Goal: Task Accomplishment & Management: Manage account settings

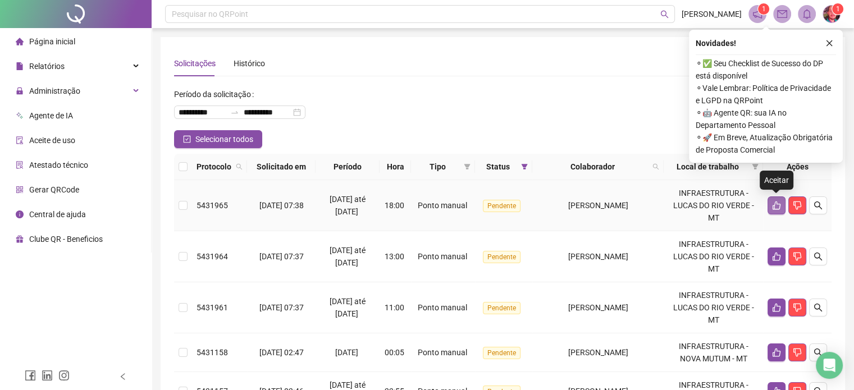
click at [771, 207] on button "button" at bounding box center [777, 206] width 18 height 18
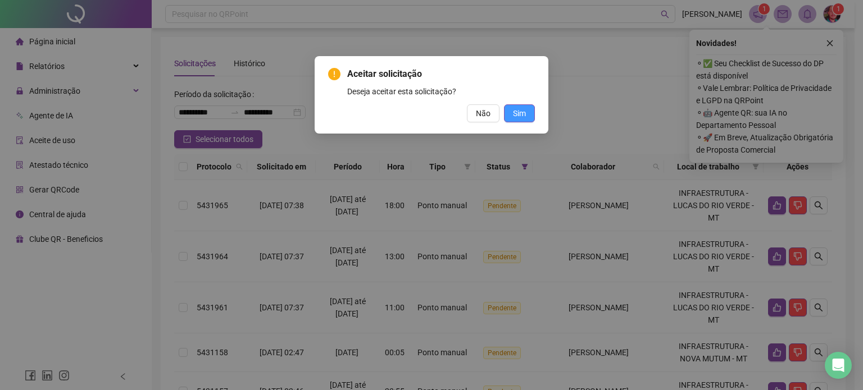
drag, startPoint x: 521, startPoint y: 111, endPoint x: 526, endPoint y: 121, distance: 10.6
click at [521, 111] on span "Sim" at bounding box center [519, 113] width 13 height 12
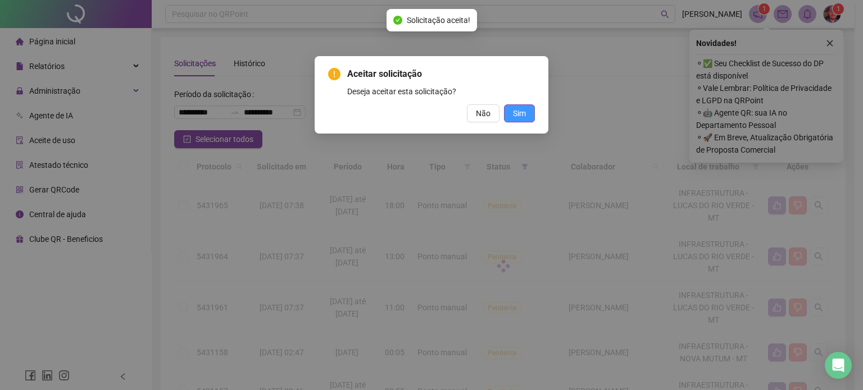
click at [521, 115] on div "Aceitar solicitação Deseja aceitar esta solicitação? Não Sim" at bounding box center [431, 195] width 863 height 390
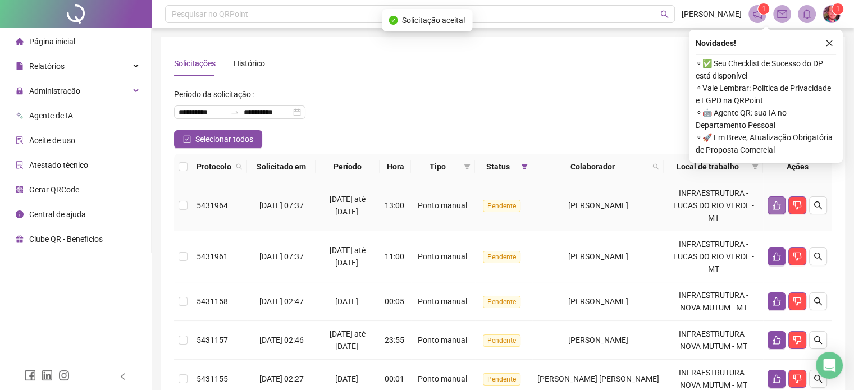
click at [769, 206] on button "button" at bounding box center [777, 206] width 18 height 18
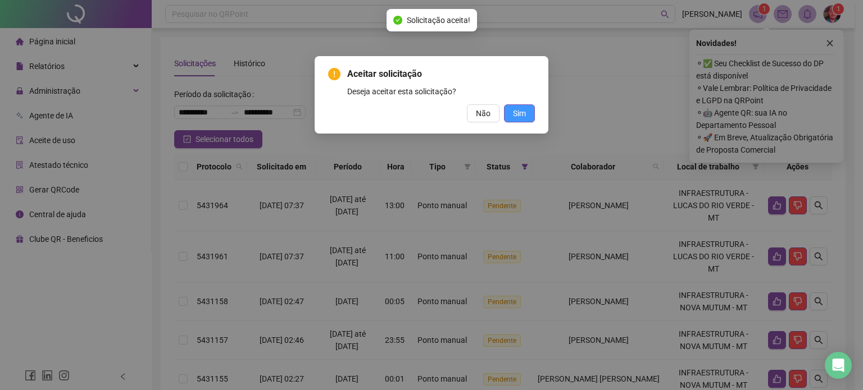
click at [516, 112] on span "Sim" at bounding box center [519, 113] width 13 height 12
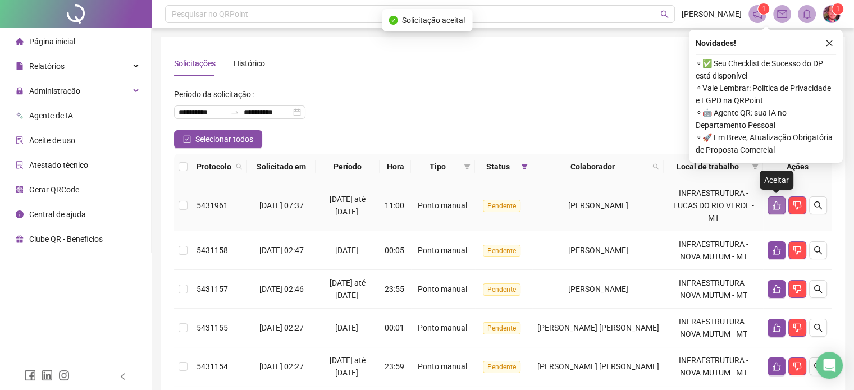
click at [773, 204] on icon "like" at bounding box center [776, 205] width 9 height 9
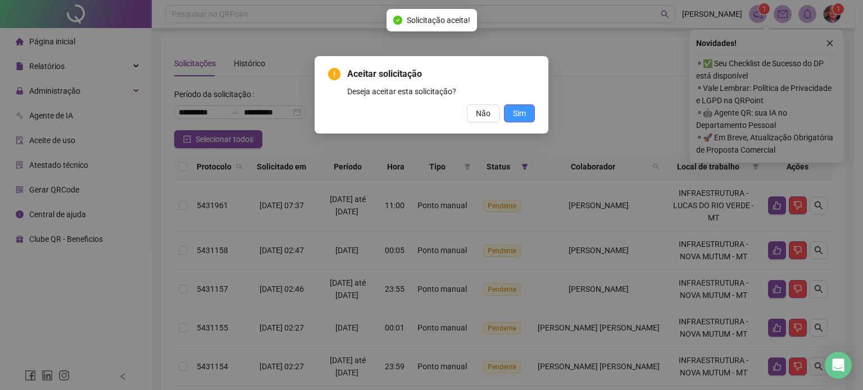
click at [531, 116] on button "Sim" at bounding box center [519, 113] width 31 height 18
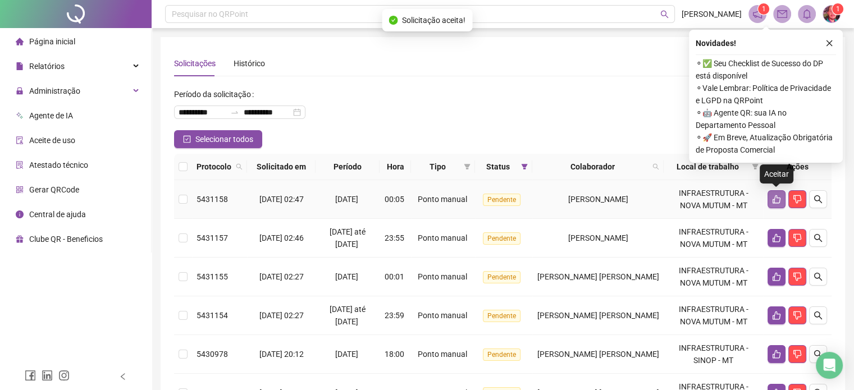
click at [780, 200] on icon "like" at bounding box center [777, 199] width 8 height 8
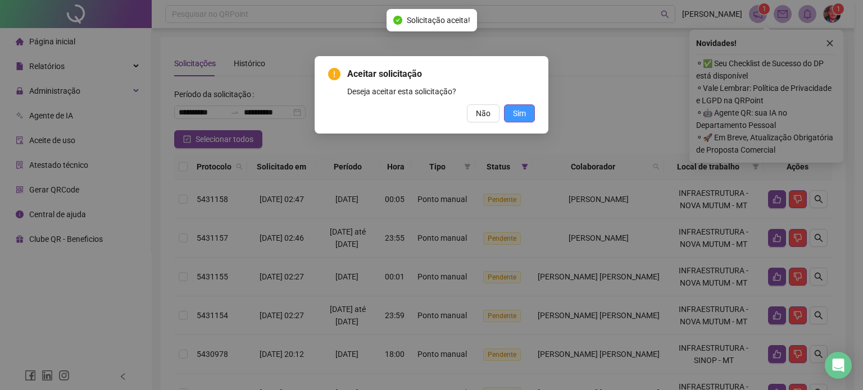
click at [532, 108] on button "Sim" at bounding box center [519, 113] width 31 height 18
click at [517, 117] on span "Sim" at bounding box center [519, 113] width 13 height 12
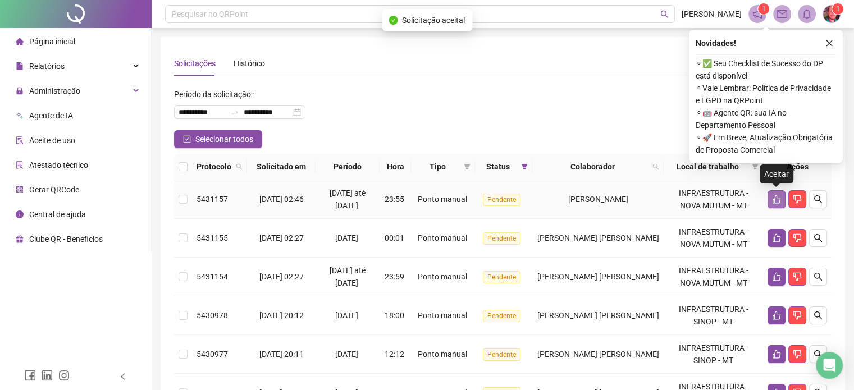
click at [772, 201] on icon "like" at bounding box center [776, 199] width 9 height 9
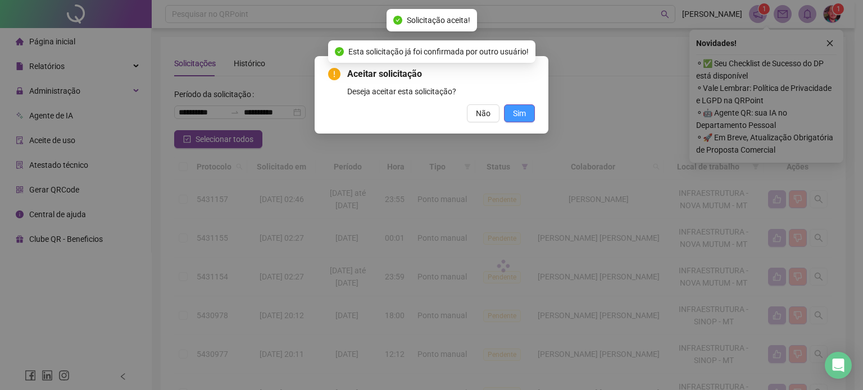
click at [522, 107] on span "Sim" at bounding box center [519, 113] width 13 height 12
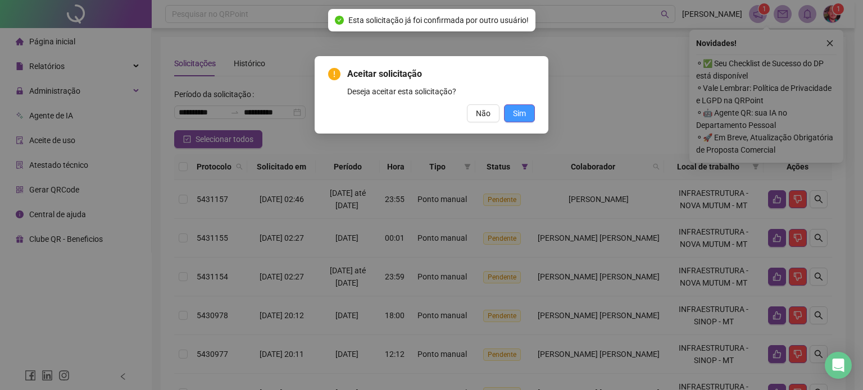
click at [530, 111] on button "Sim" at bounding box center [519, 113] width 31 height 18
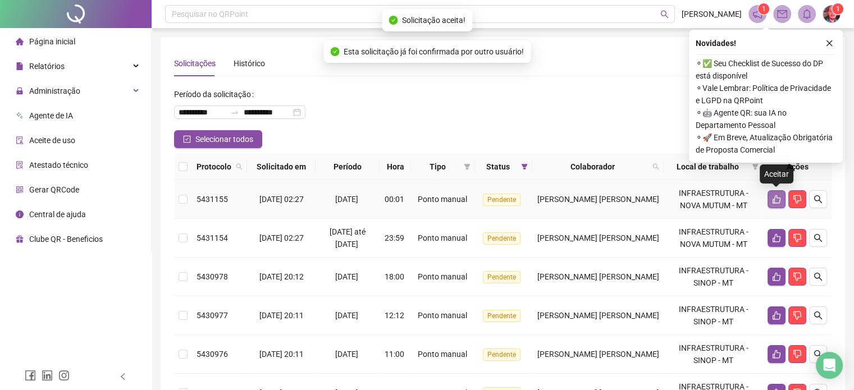
click at [776, 199] on icon "like" at bounding box center [776, 199] width 9 height 9
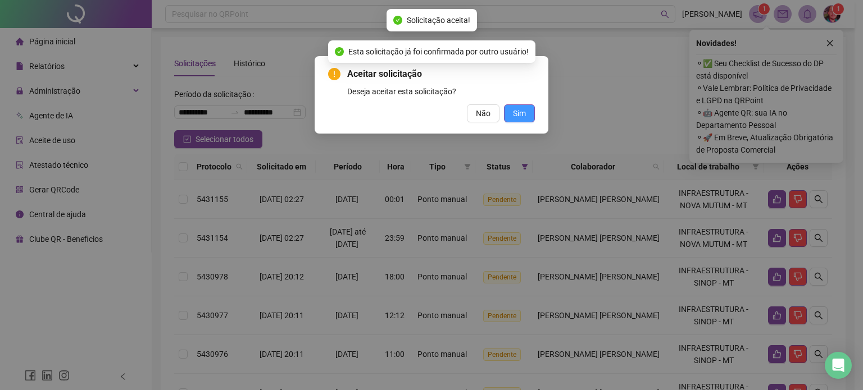
click at [517, 110] on span "Sim" at bounding box center [519, 113] width 13 height 12
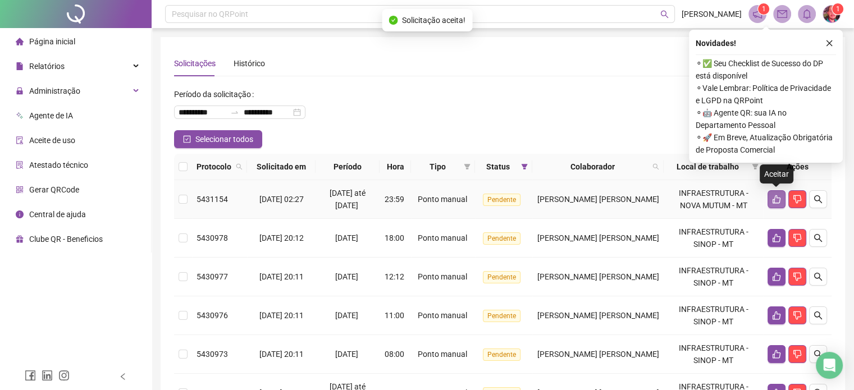
click at [773, 199] on icon "like" at bounding box center [777, 199] width 8 height 8
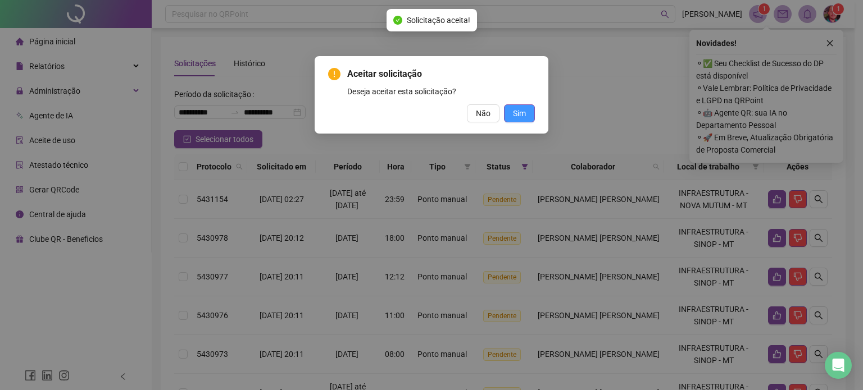
click at [521, 116] on span "Sim" at bounding box center [519, 113] width 13 height 12
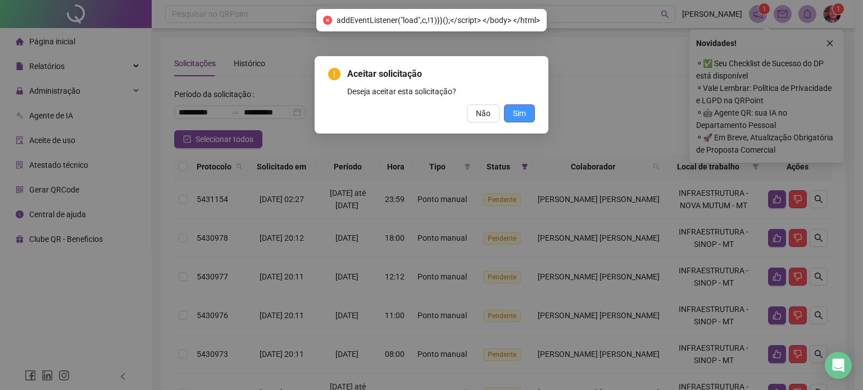
click at [528, 114] on button "Sim" at bounding box center [519, 113] width 31 height 18
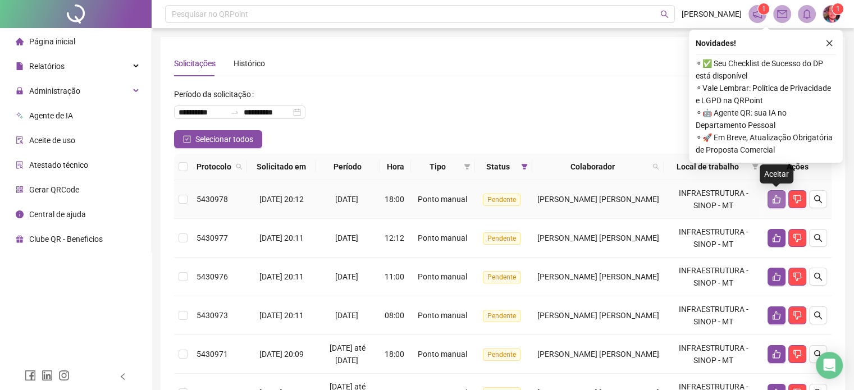
click at [776, 197] on icon "like" at bounding box center [776, 199] width 9 height 9
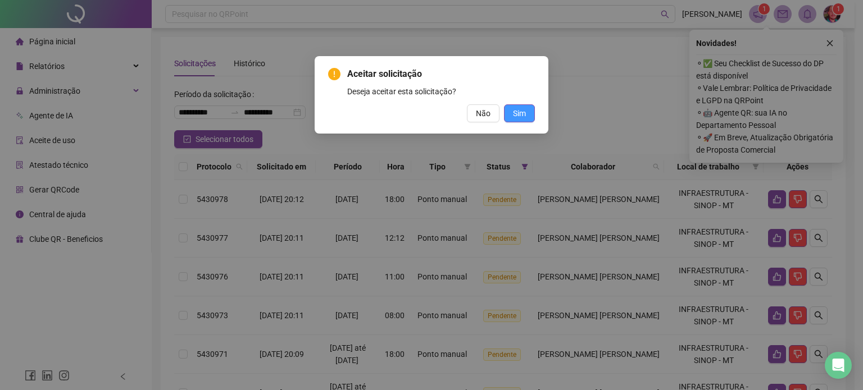
click at [507, 115] on button "Sim" at bounding box center [519, 113] width 31 height 18
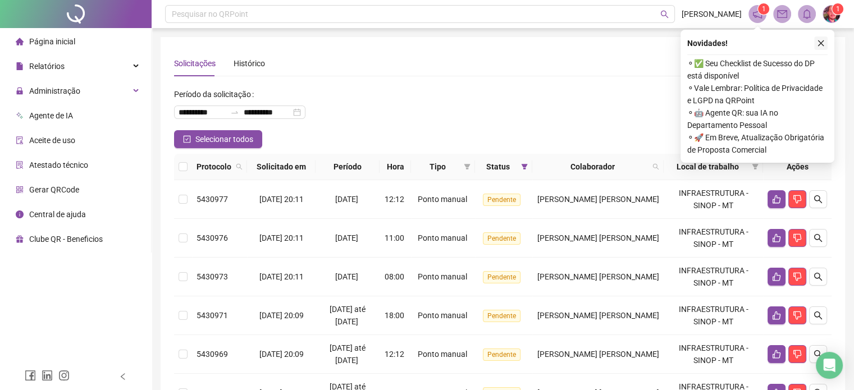
click at [822, 43] on icon "close" at bounding box center [821, 43] width 8 height 8
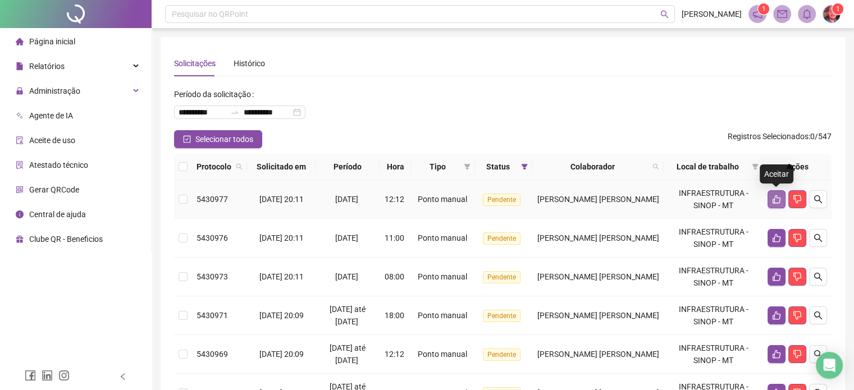
click at [780, 199] on icon "like" at bounding box center [777, 199] width 8 height 8
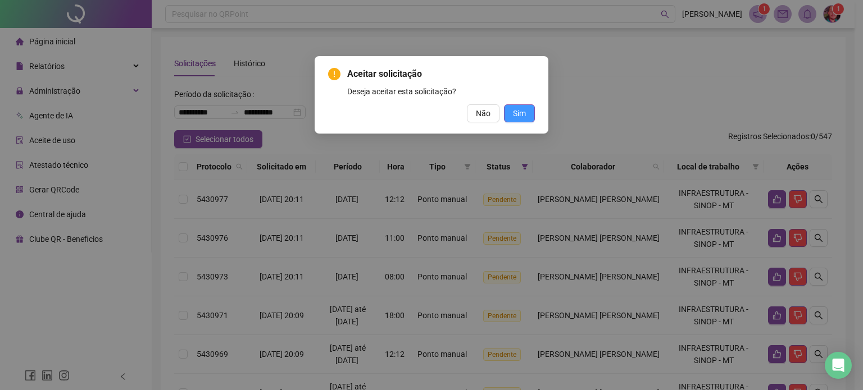
click at [514, 112] on span "Sim" at bounding box center [519, 113] width 13 height 12
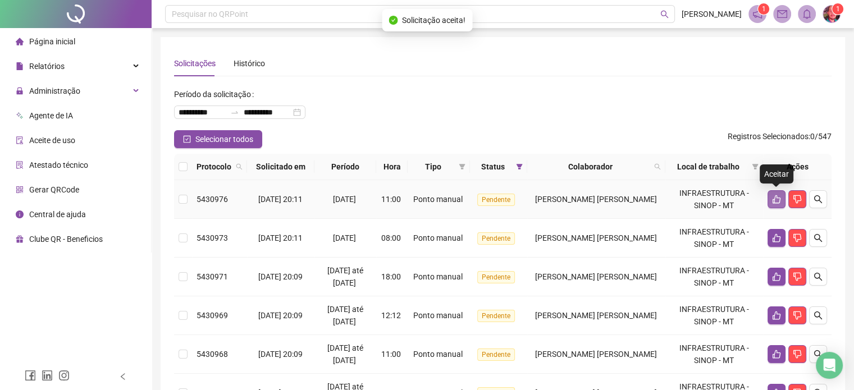
click at [782, 205] on button "button" at bounding box center [777, 199] width 18 height 18
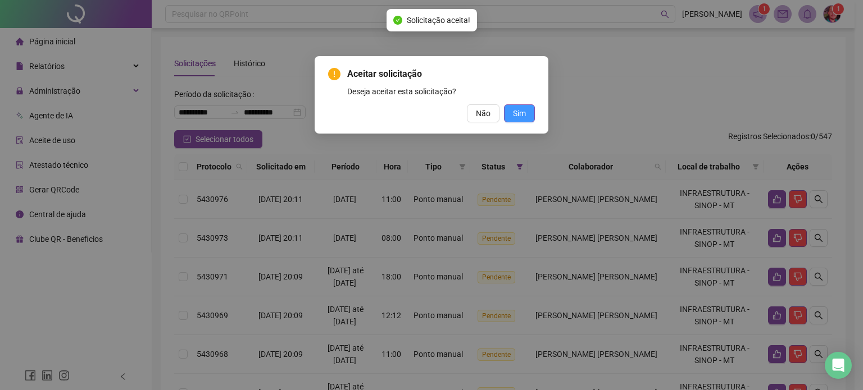
click at [516, 106] on button "Sim" at bounding box center [519, 113] width 31 height 18
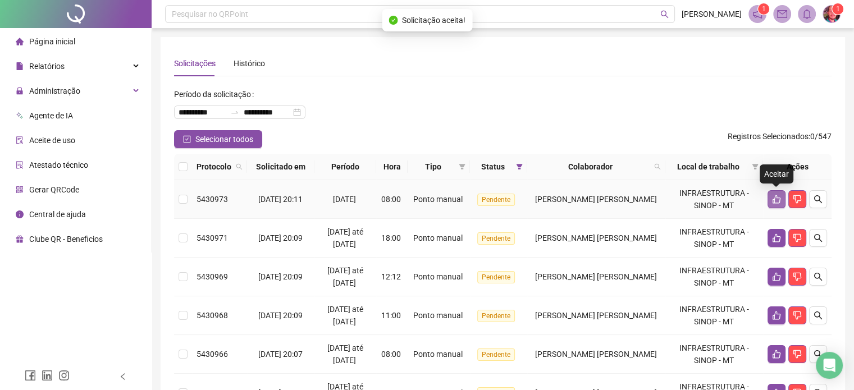
click at [777, 201] on icon "like" at bounding box center [776, 199] width 9 height 9
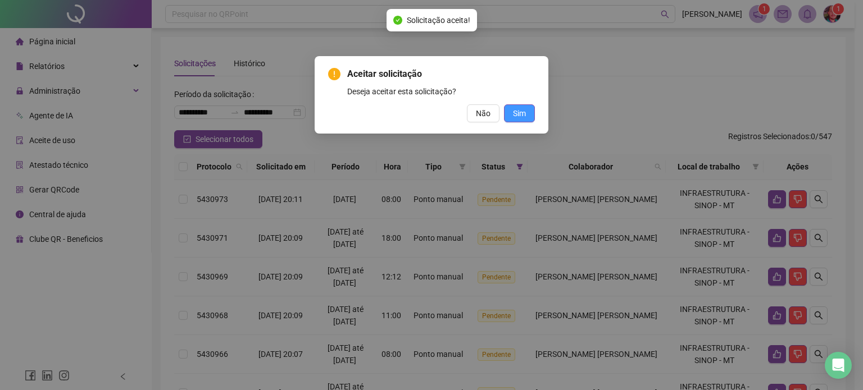
click at [524, 112] on span "Sim" at bounding box center [519, 113] width 13 height 12
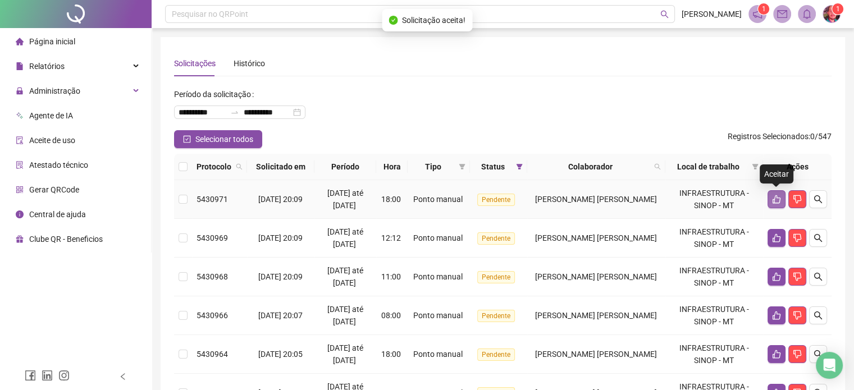
click at [773, 198] on icon "like" at bounding box center [776, 199] width 9 height 9
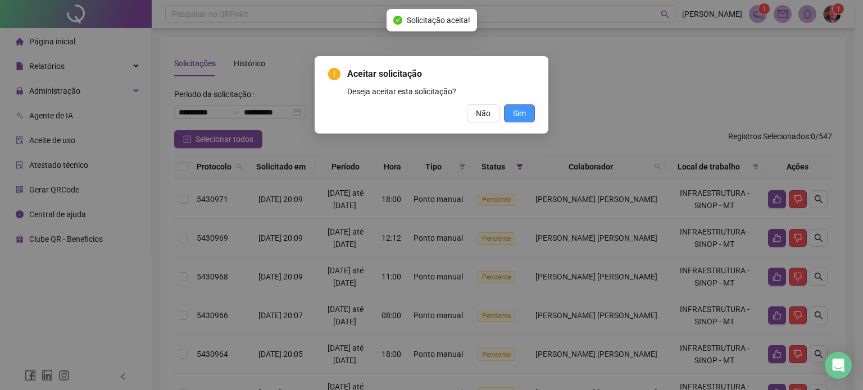
click at [520, 112] on span "Sim" at bounding box center [519, 113] width 13 height 12
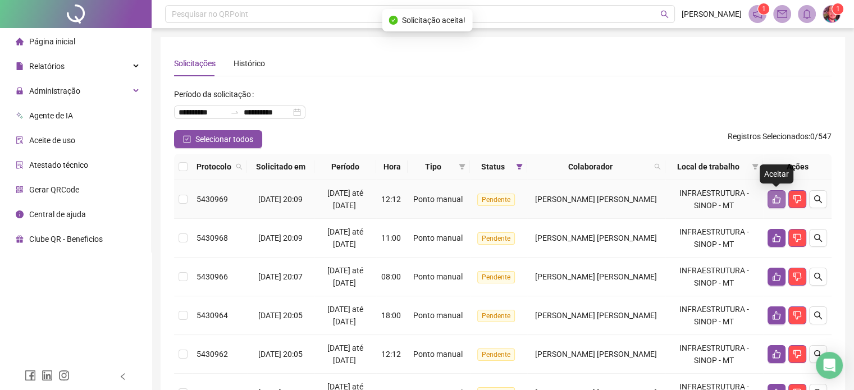
click at [771, 200] on button "button" at bounding box center [777, 199] width 18 height 18
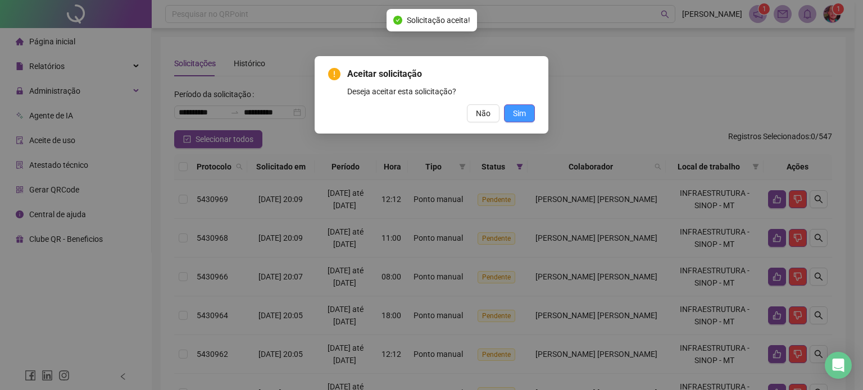
click at [514, 109] on span "Sim" at bounding box center [519, 113] width 13 height 12
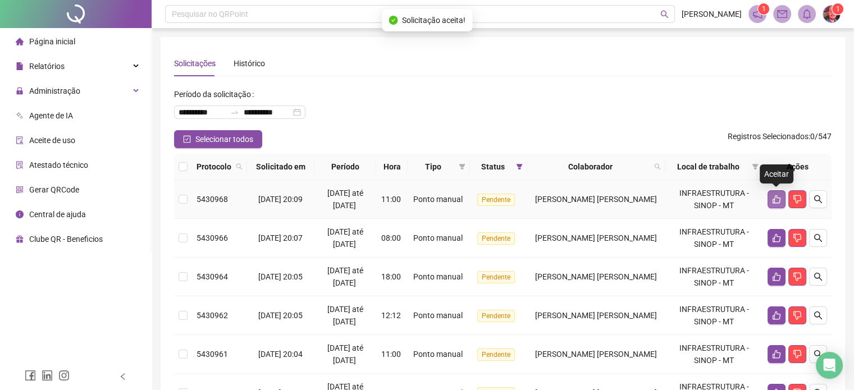
click at [773, 200] on icon "like" at bounding box center [777, 199] width 8 height 8
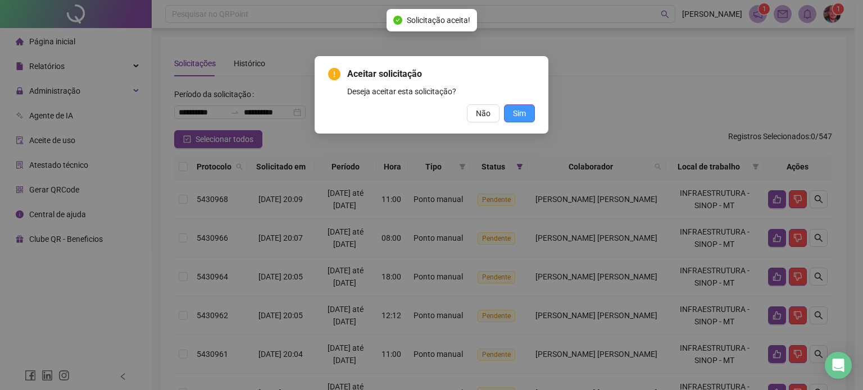
click at [521, 108] on span "Sim" at bounding box center [519, 113] width 13 height 12
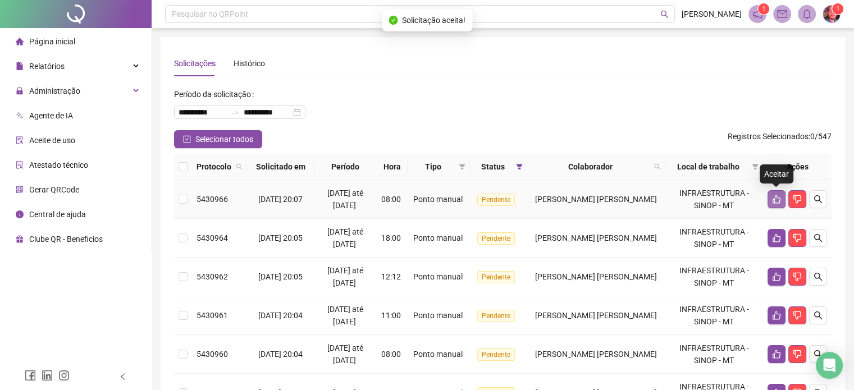
click at [772, 202] on icon "like" at bounding box center [776, 199] width 9 height 9
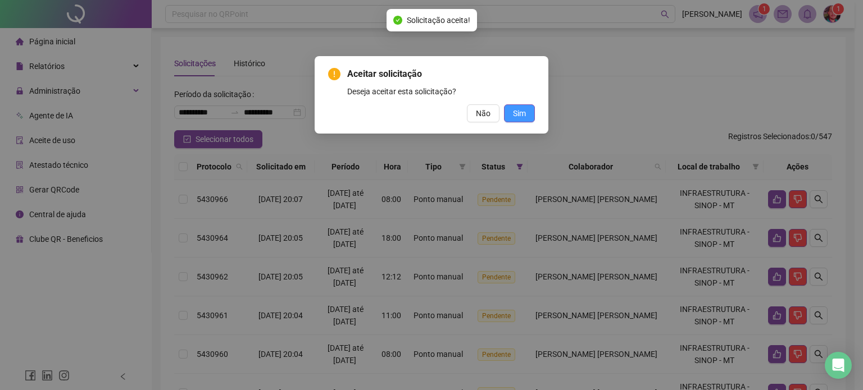
click at [523, 111] on span "Sim" at bounding box center [519, 113] width 13 height 12
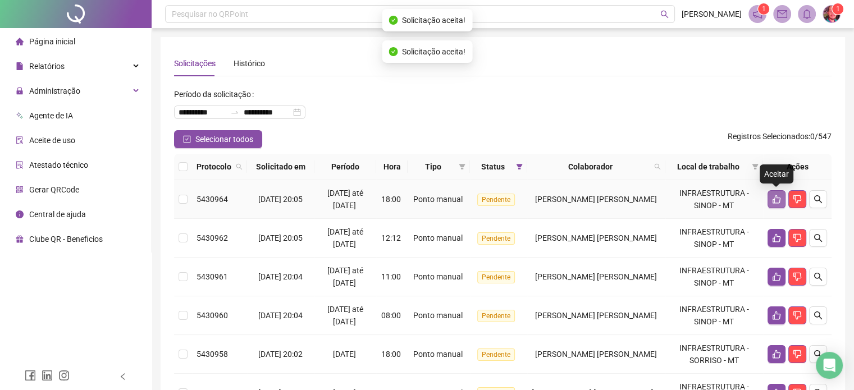
click at [771, 199] on button "button" at bounding box center [777, 199] width 18 height 18
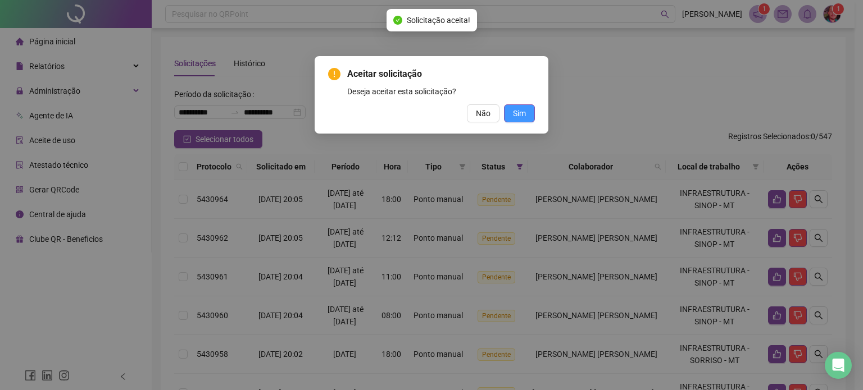
click at [517, 108] on span "Sim" at bounding box center [519, 113] width 13 height 12
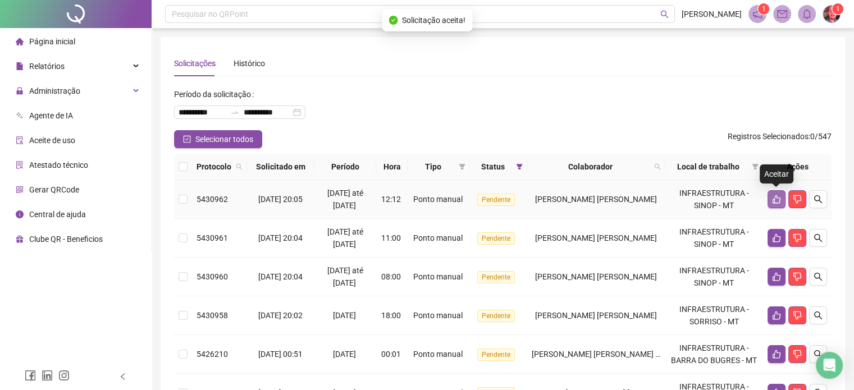
click at [777, 203] on icon "like" at bounding box center [777, 199] width 8 height 8
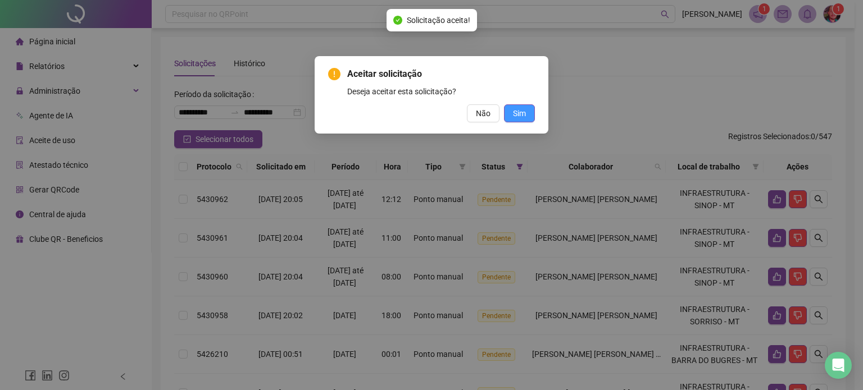
click at [518, 112] on span "Sim" at bounding box center [519, 113] width 13 height 12
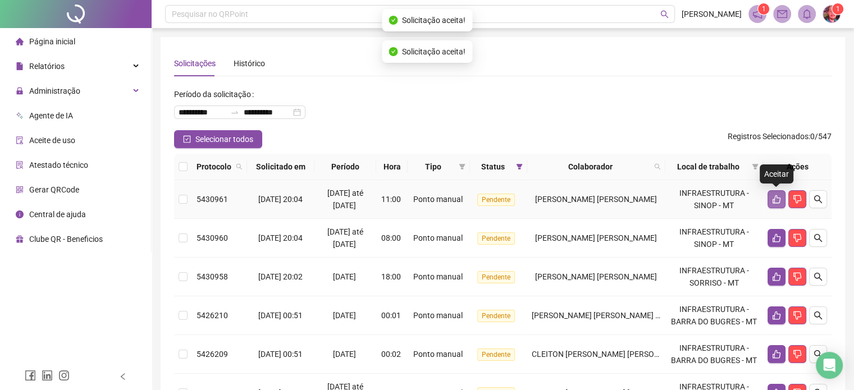
click at [779, 200] on icon "like" at bounding box center [776, 199] width 9 height 9
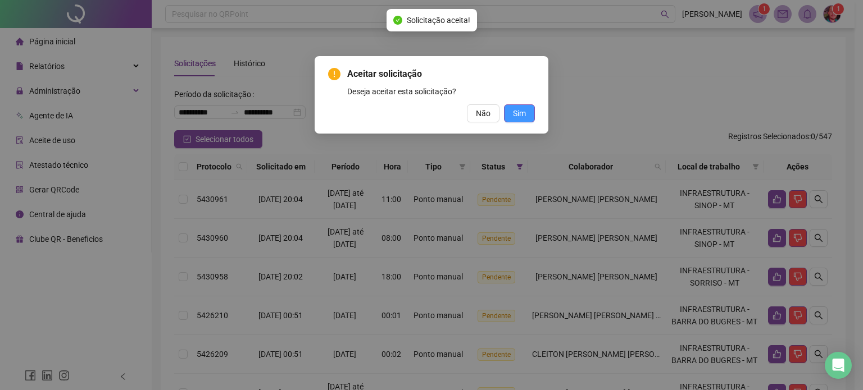
click at [519, 113] on span "Sim" at bounding box center [519, 113] width 13 height 12
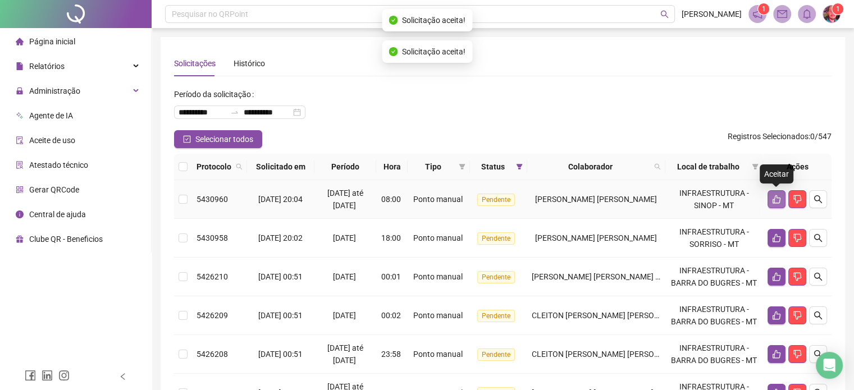
click at [773, 199] on icon "like" at bounding box center [777, 199] width 8 height 8
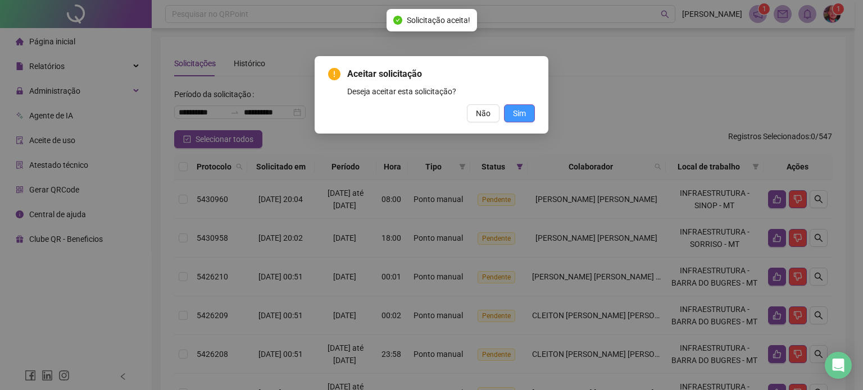
click at [509, 116] on button "Sim" at bounding box center [519, 113] width 31 height 18
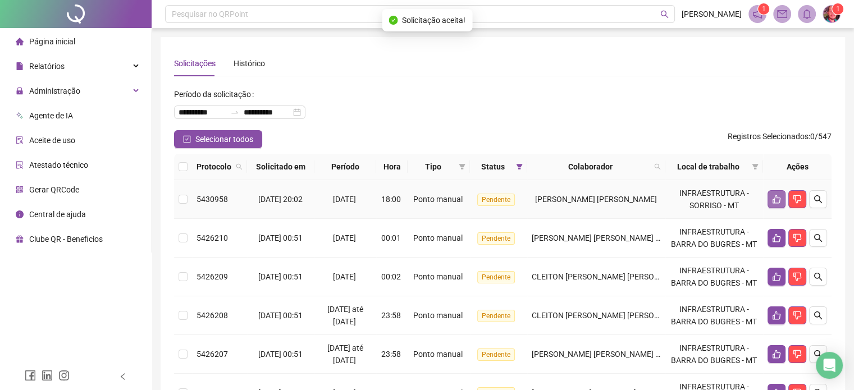
click at [768, 197] on button "button" at bounding box center [777, 199] width 18 height 18
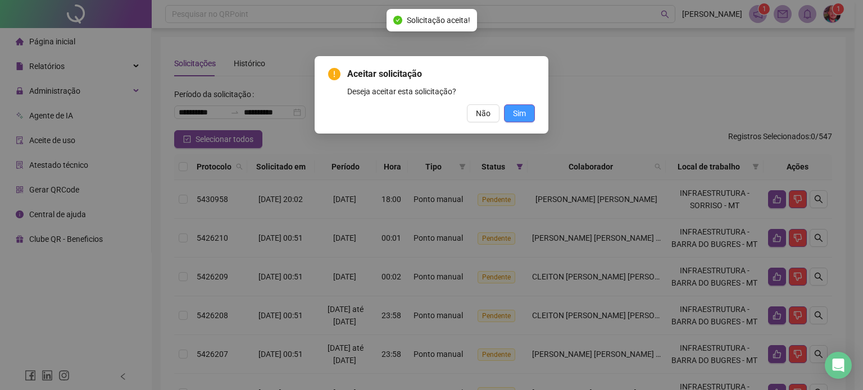
click at [521, 110] on span "Sim" at bounding box center [519, 113] width 13 height 12
